Goal: Contribute content

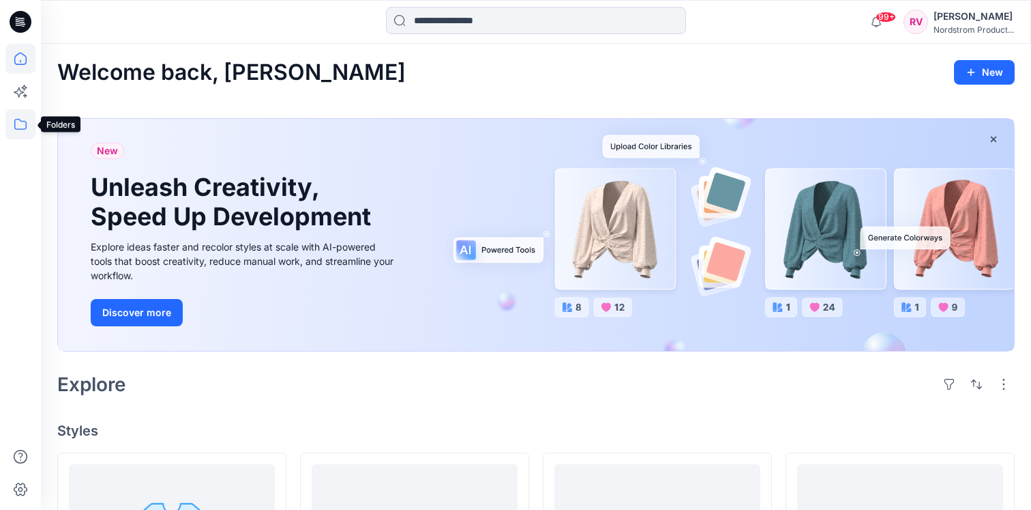
click at [29, 132] on icon at bounding box center [20, 124] width 30 height 30
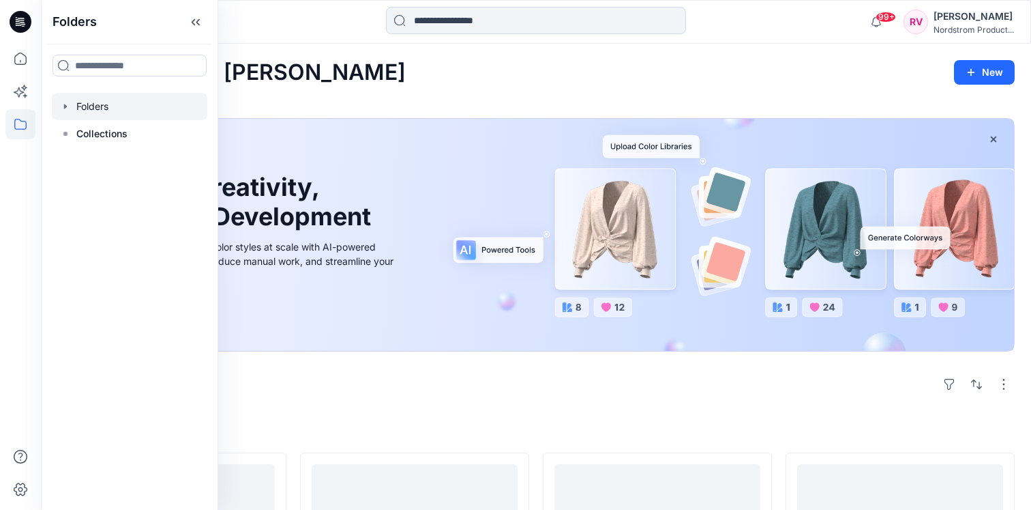
click at [152, 101] on div at bounding box center [130, 106] width 156 height 27
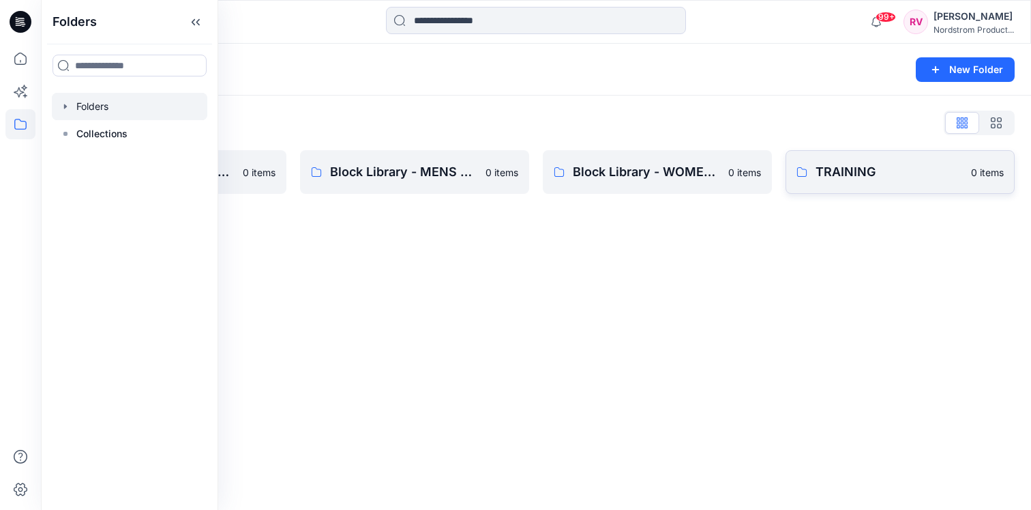
click at [876, 164] on p "TRAINING" at bounding box center [889, 171] width 147 height 19
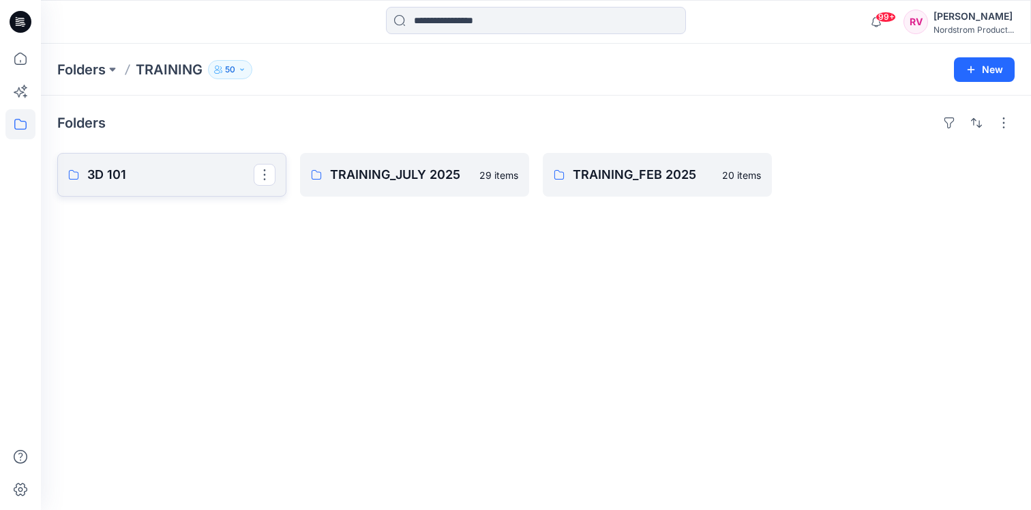
click at [163, 175] on p "3D 101" at bounding box center [170, 174] width 166 height 19
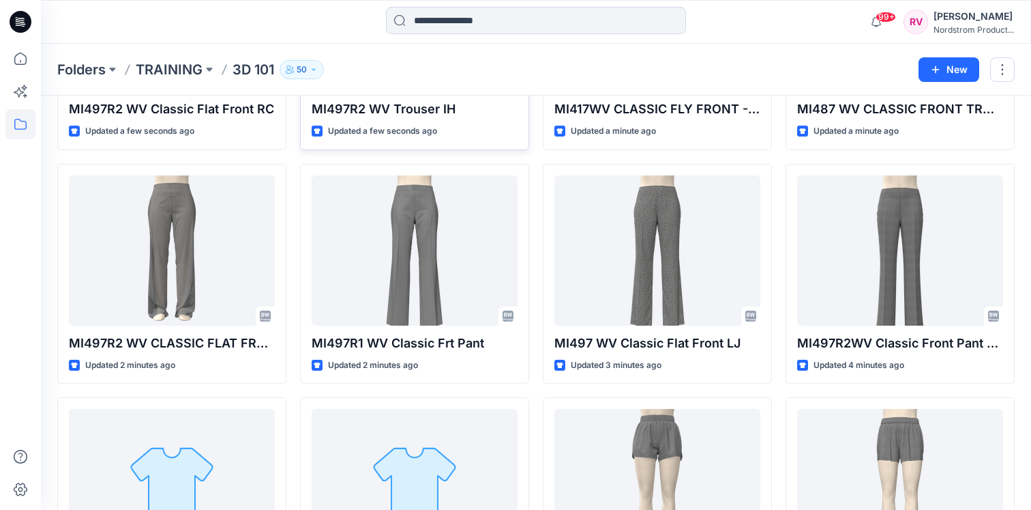
scroll to position [237, 0]
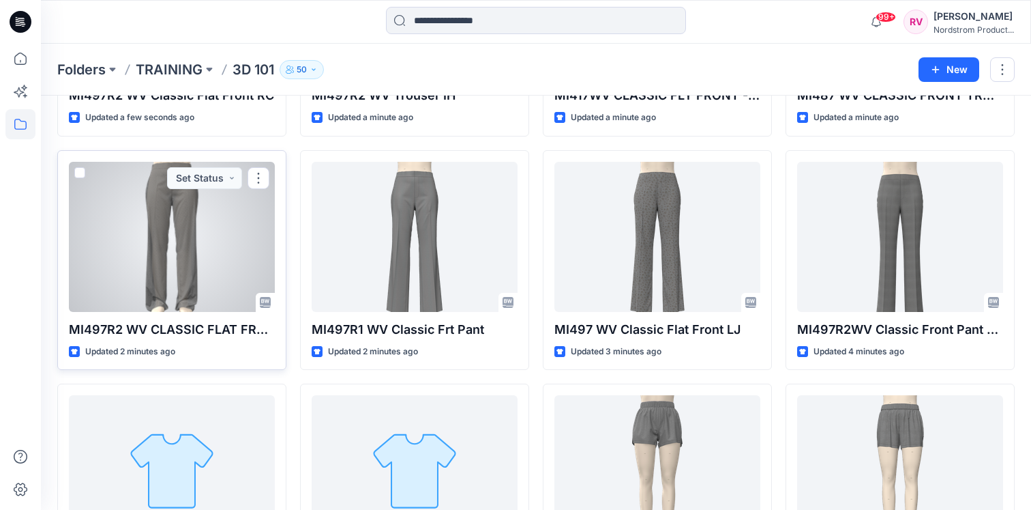
click at [168, 224] on div at bounding box center [172, 237] width 206 height 150
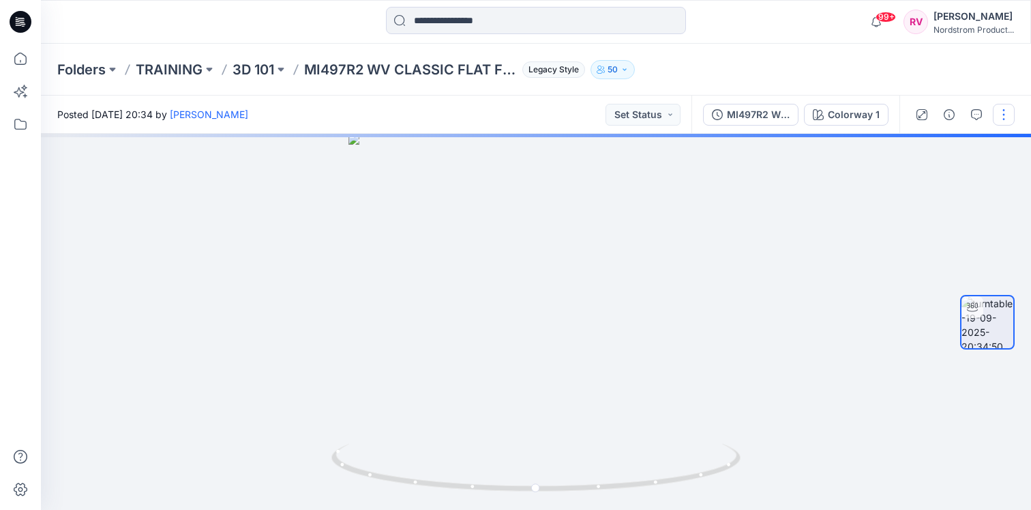
click at [1002, 115] on button "button" at bounding box center [1004, 115] width 22 height 22
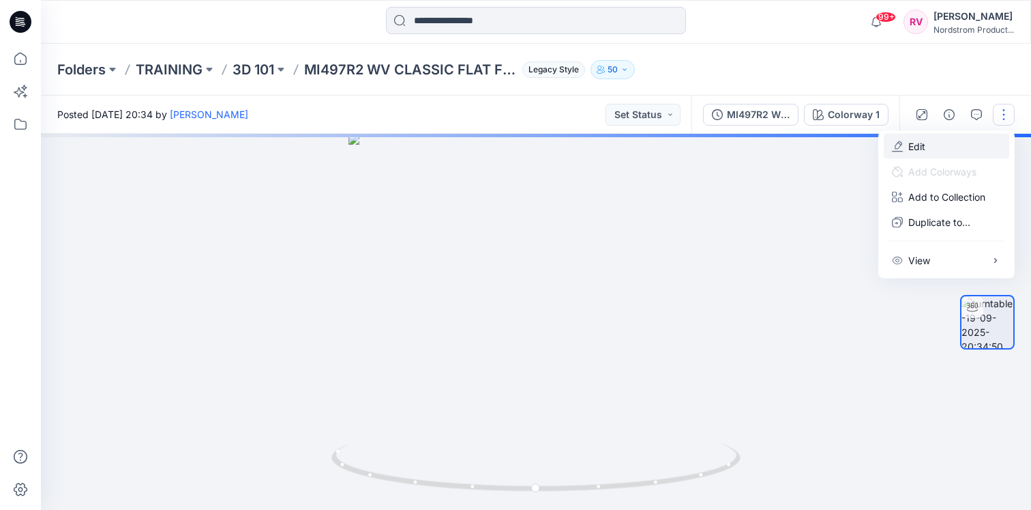
click at [967, 143] on button "Edit" at bounding box center [947, 146] width 126 height 25
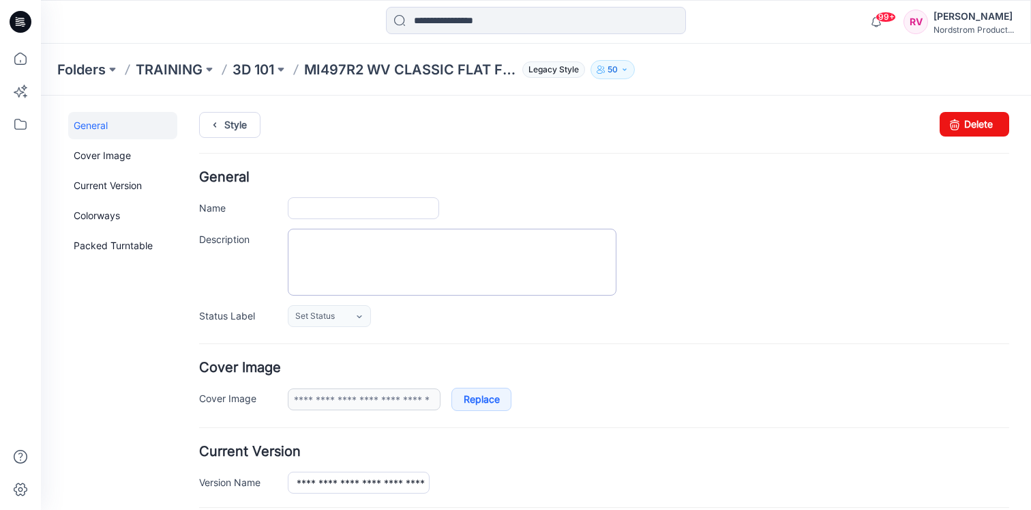
type input "**********"
click at [327, 259] on textarea "Description" at bounding box center [452, 262] width 329 height 67
paste textarea "**********"
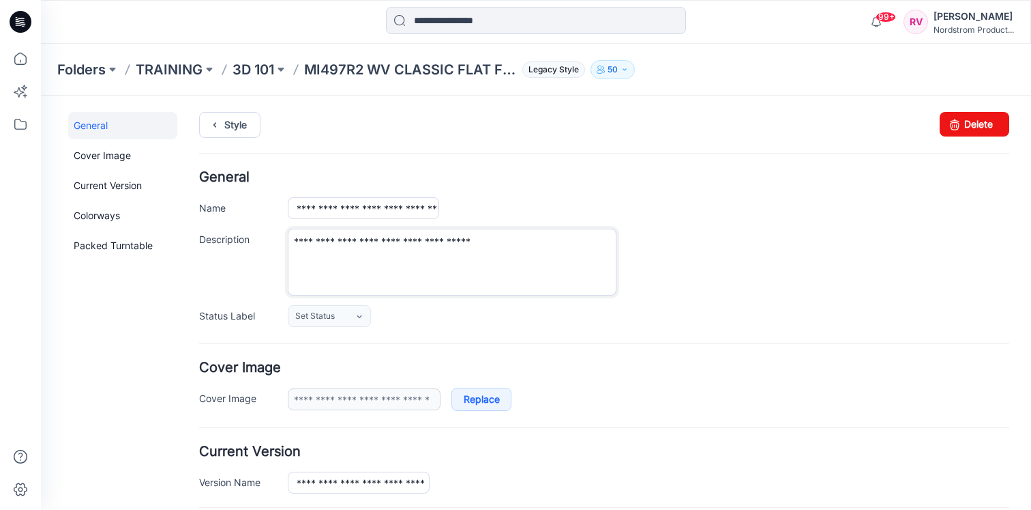
type textarea "**********"
click at [794, 177] on h4 "General" at bounding box center [604, 177] width 810 height 13
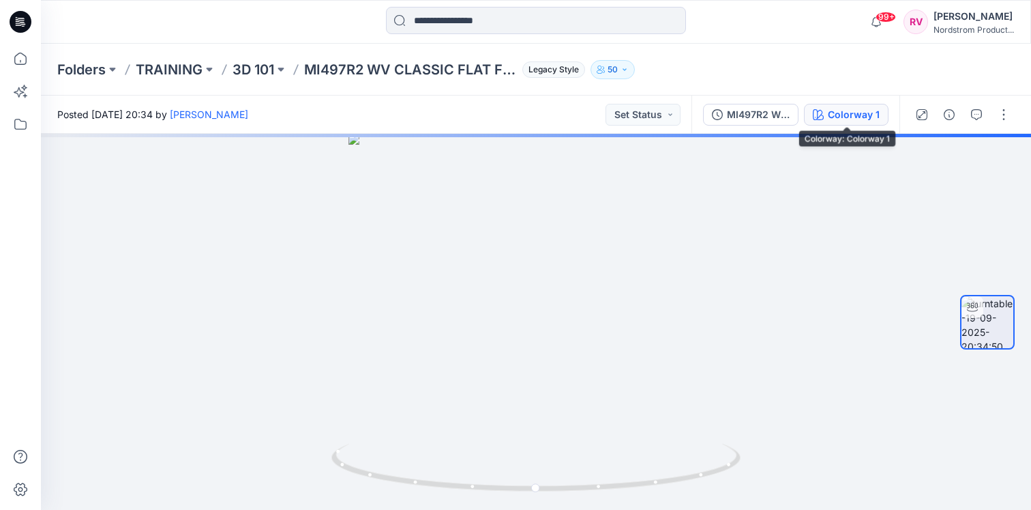
click at [846, 111] on div "Colorway 1" at bounding box center [854, 114] width 52 height 15
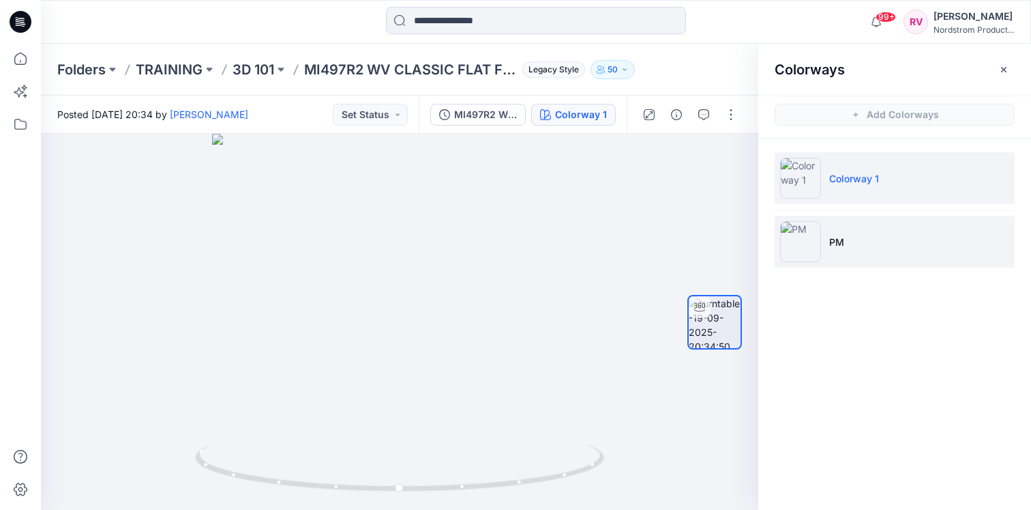
click at [878, 233] on li "PM" at bounding box center [895, 242] width 240 height 52
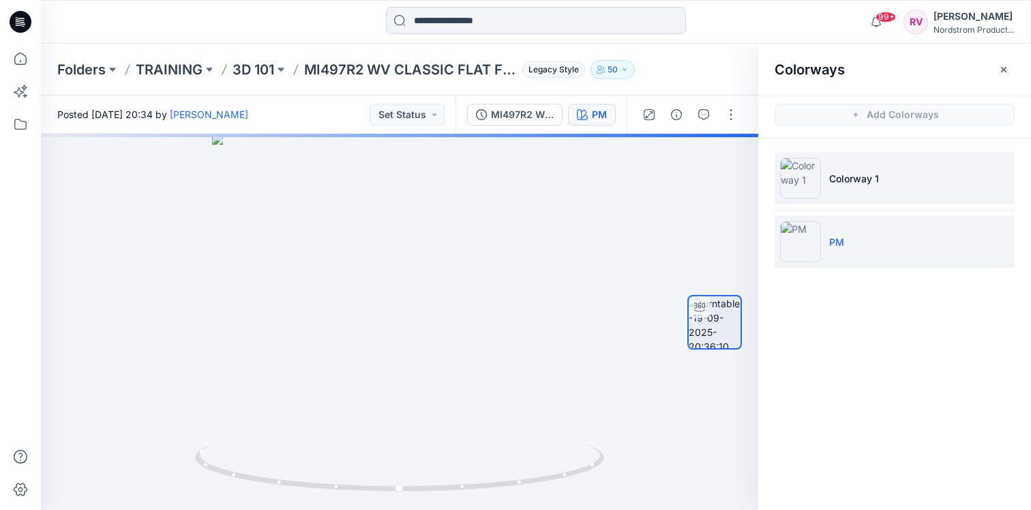
click at [892, 183] on li "Colorway 1" at bounding box center [895, 178] width 240 height 52
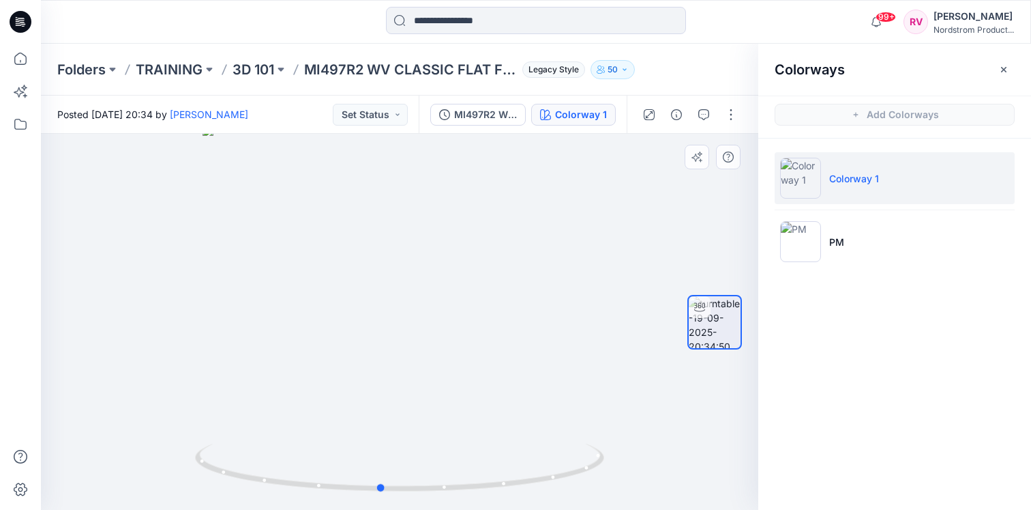
drag, startPoint x: 401, startPoint y: 490, endPoint x: 383, endPoint y: 439, distance: 54.4
click at [382, 439] on div at bounding box center [400, 322] width 718 height 376
click at [857, 370] on div "Colorways Add Colorways Colorway 1 PM" at bounding box center [895, 277] width 273 height 466
